Goal: Task Accomplishment & Management: Manage account settings

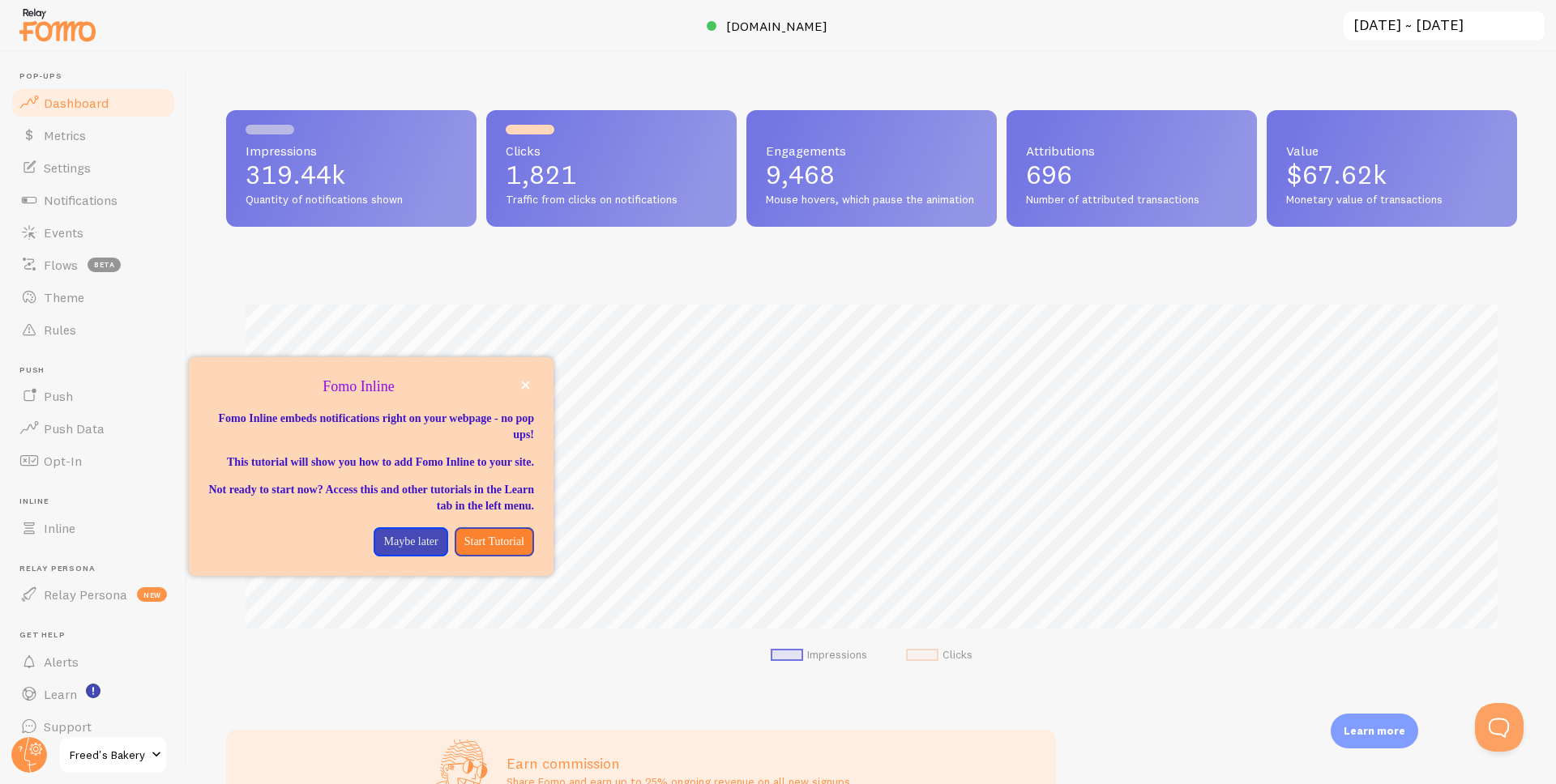
scroll to position [17, 0]
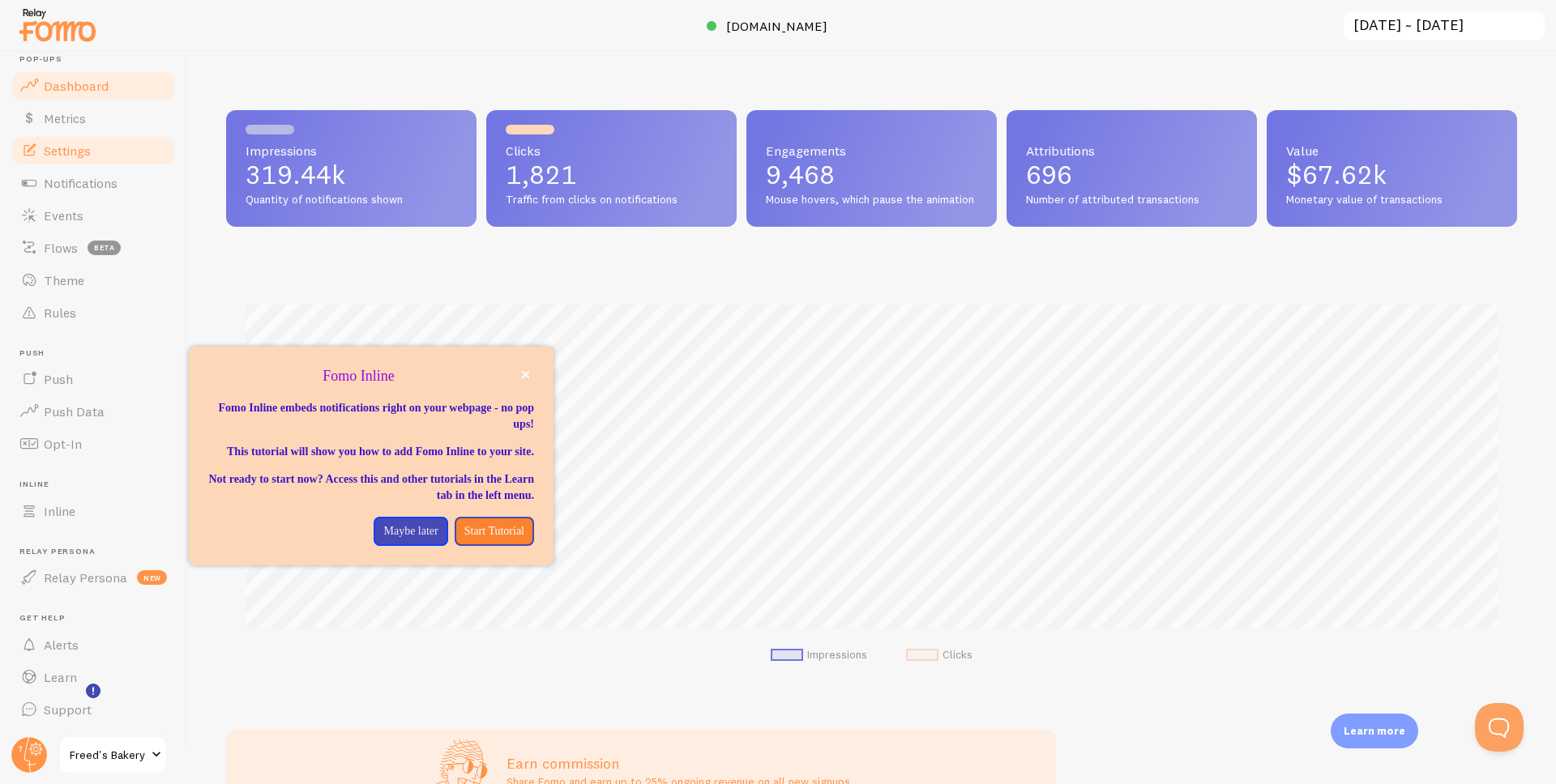
click at [75, 159] on link "Settings" at bounding box center [93, 150] width 167 height 33
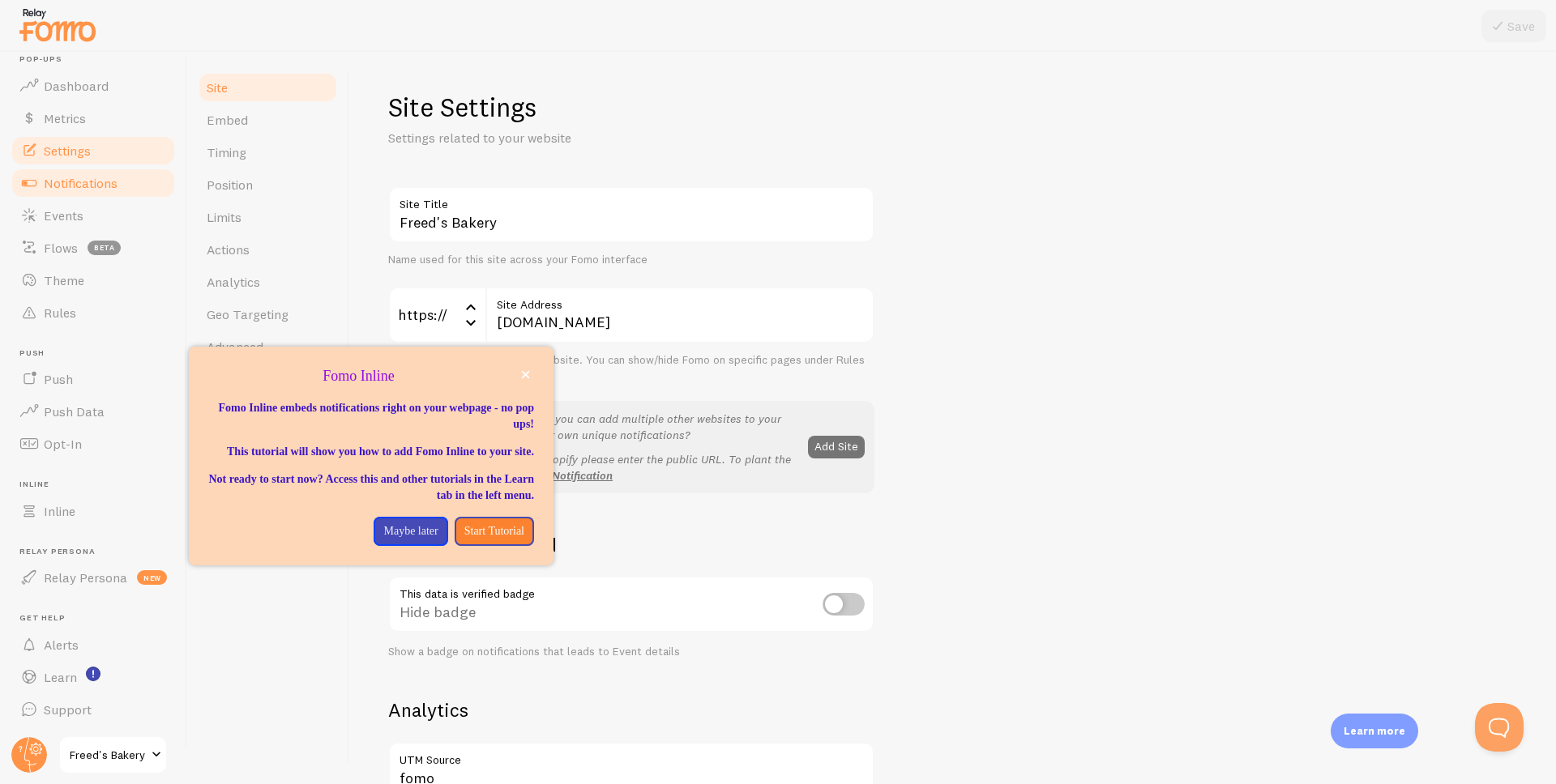
click at [78, 192] on link "Notifications" at bounding box center [93, 183] width 167 height 33
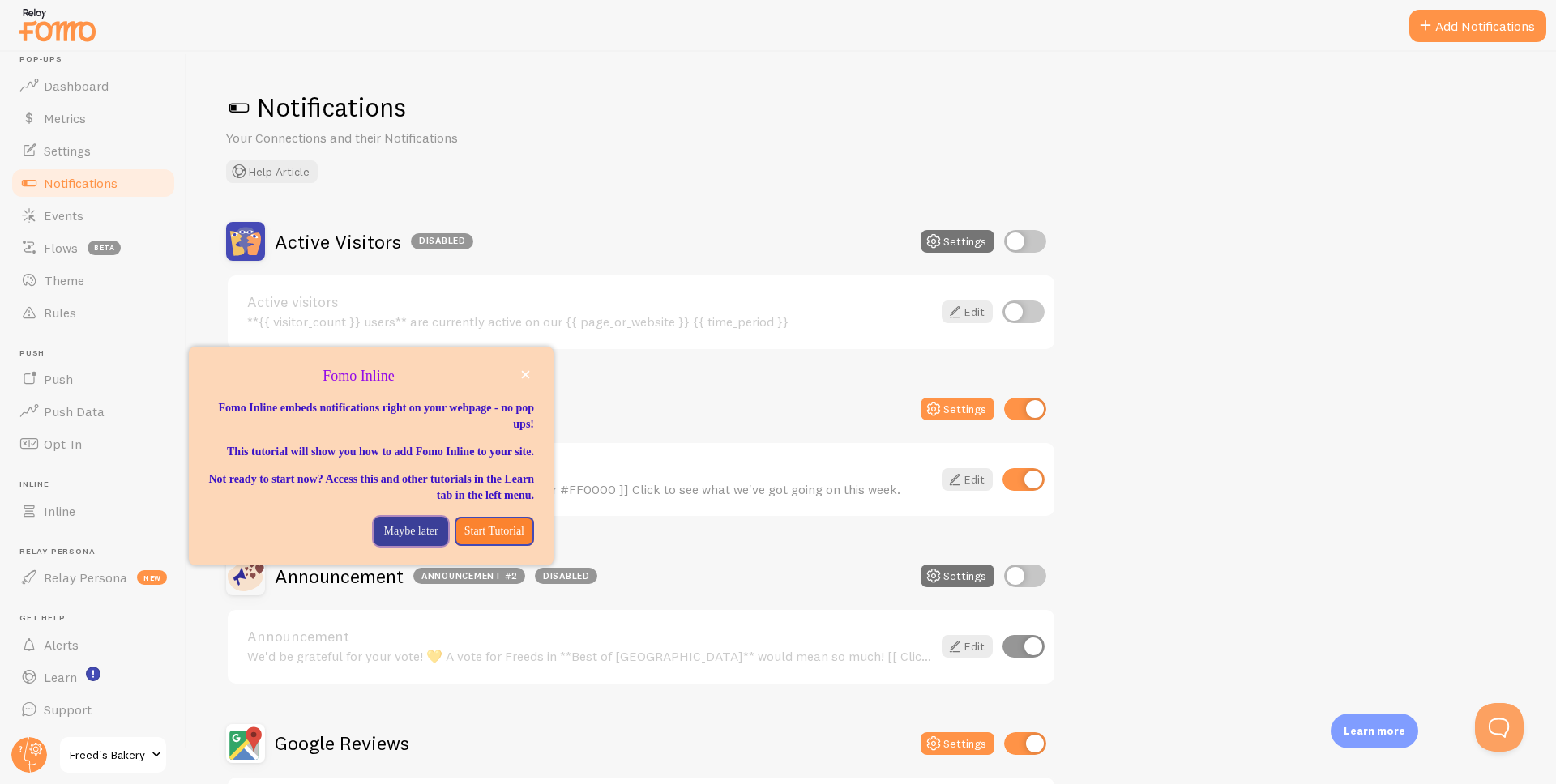
click at [401, 535] on button "Maybe later" at bounding box center [410, 531] width 74 height 29
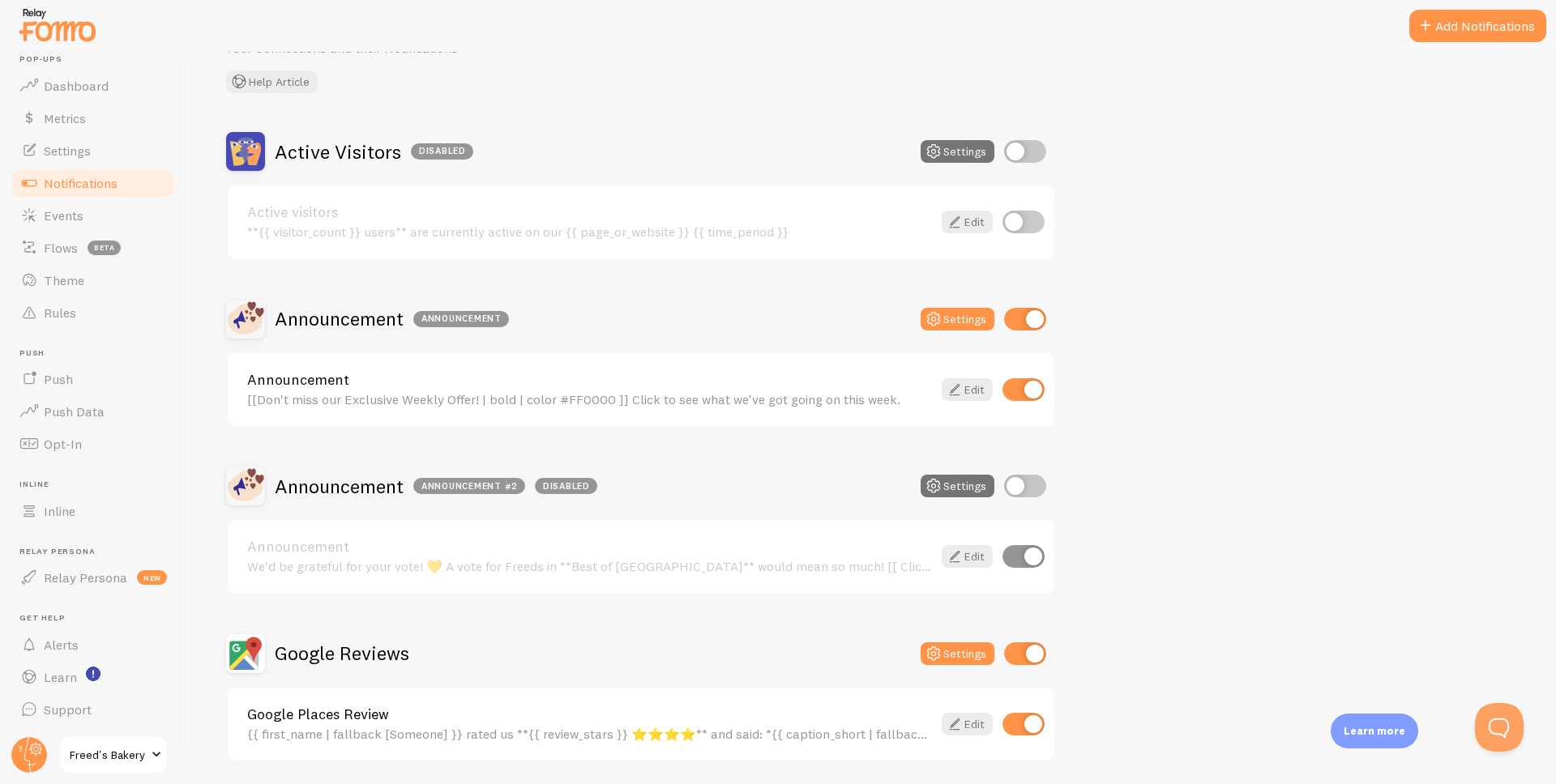
scroll to position [205, 0]
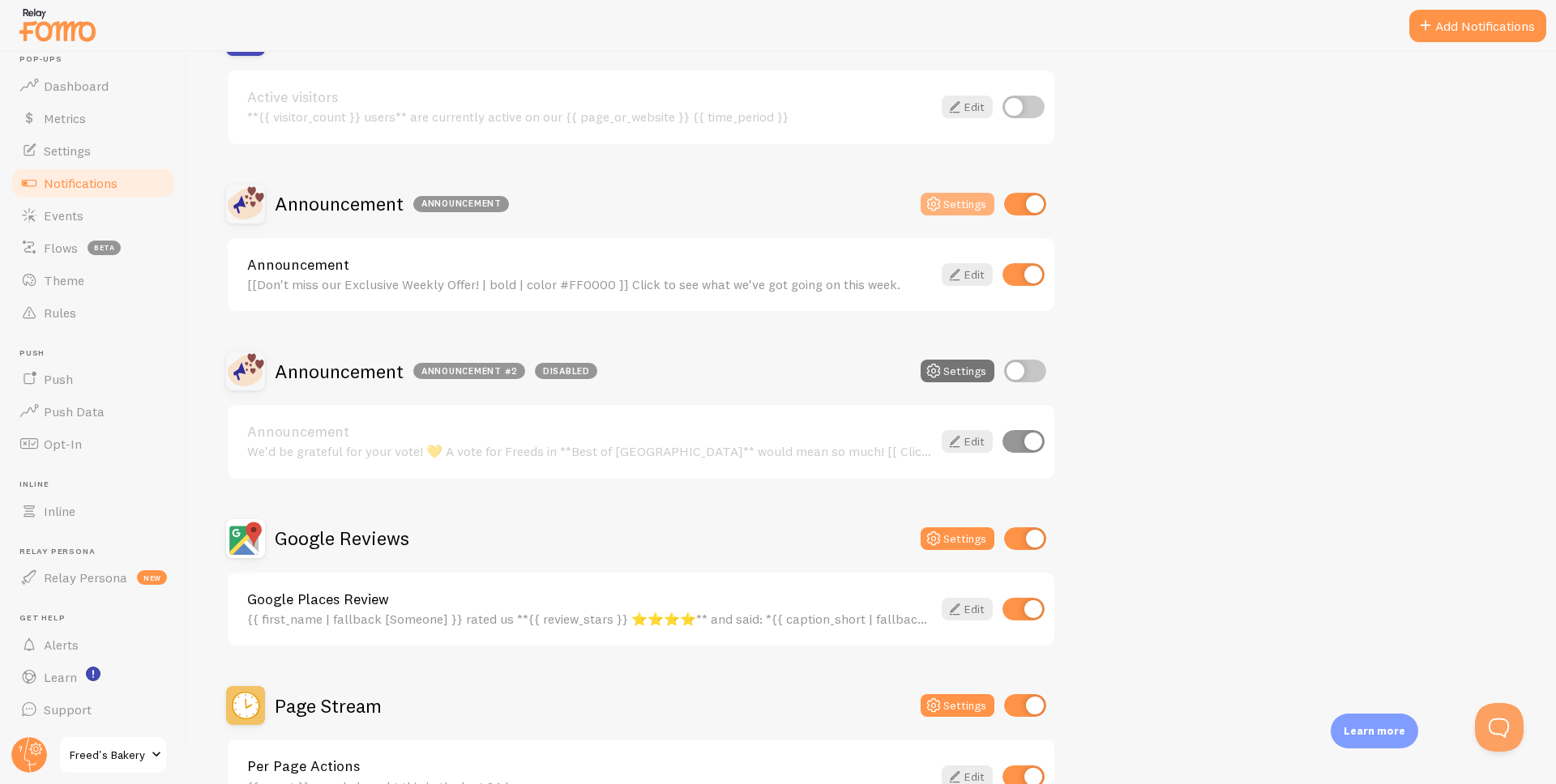
click at [965, 198] on button "Settings" at bounding box center [957, 204] width 74 height 22
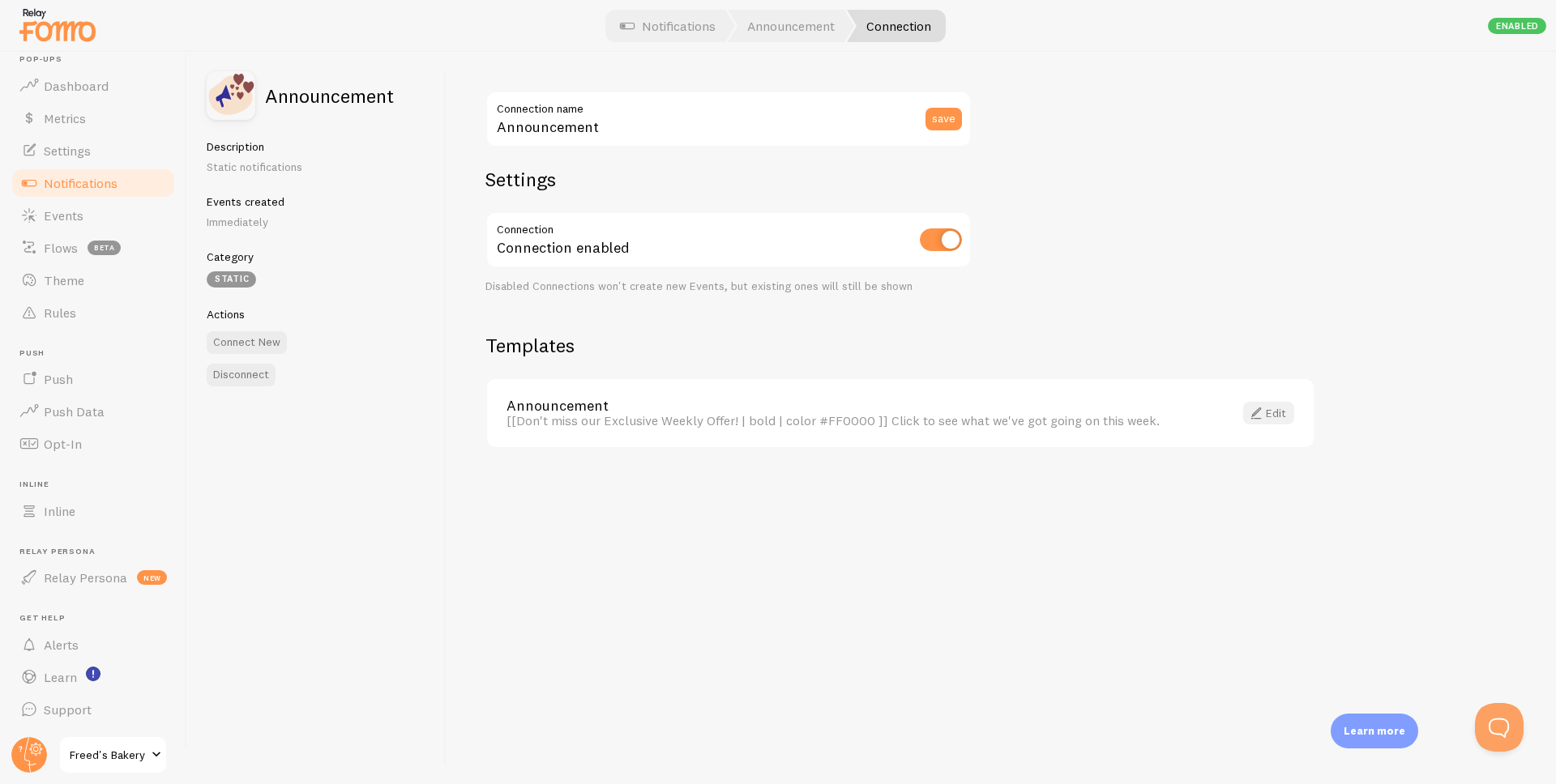
click at [1278, 416] on link "Edit" at bounding box center [1268, 413] width 51 height 22
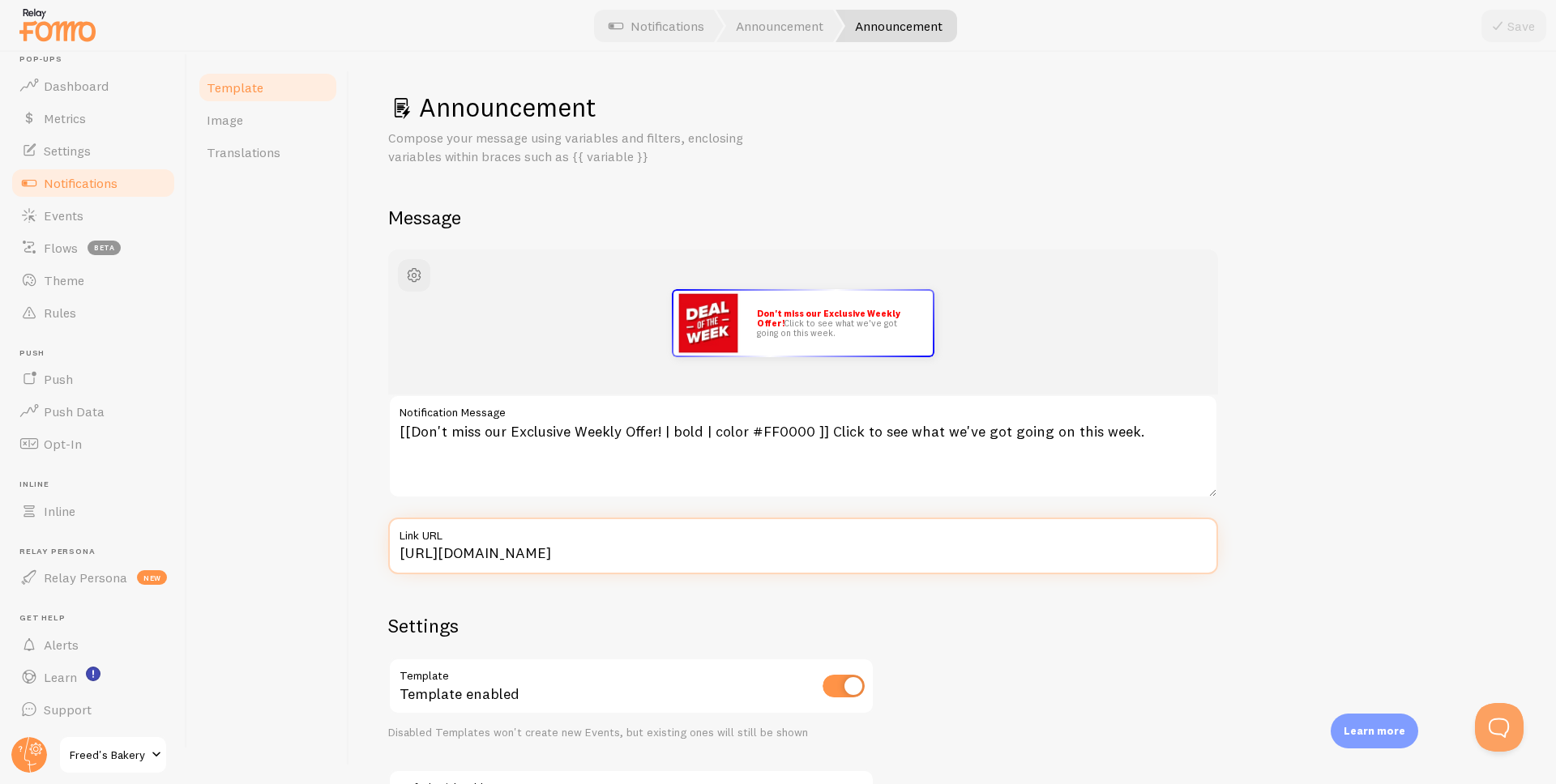
click at [724, 556] on input "[URL][DOMAIN_NAME]" at bounding box center [803, 546] width 830 height 57
